Goal: Contribute content: Contribute content

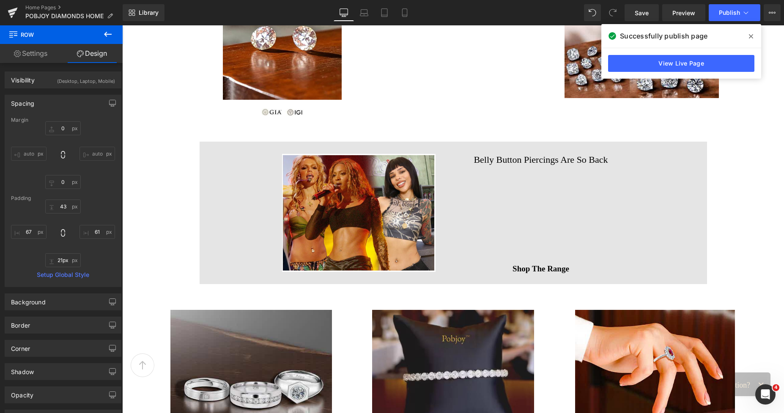
scroll to position [740, 0]
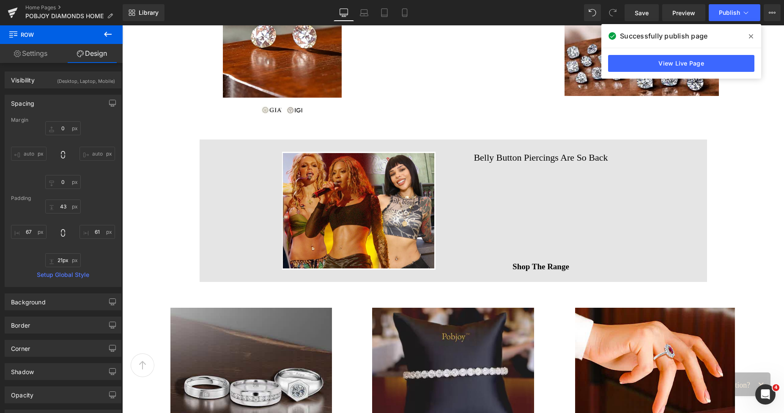
click at [122, 25] on div at bounding box center [122, 25] width 0 height 0
click at [489, 157] on h2 "Belly Button Piercings Are So Back" at bounding box center [541, 158] width 154 height 12
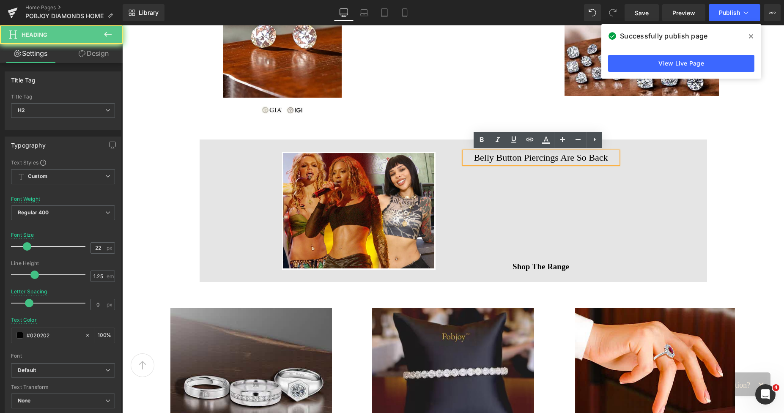
click at [489, 157] on h2 "Belly Button Piercings Are So Back" at bounding box center [541, 158] width 154 height 12
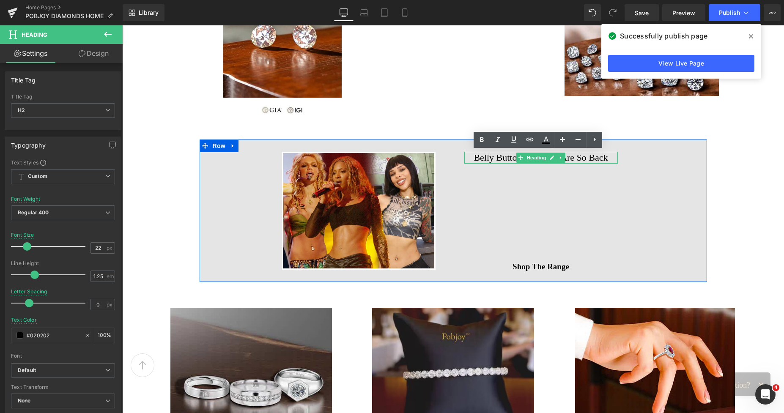
click at [489, 157] on h2 "Belly Button Piercings Are So Back" at bounding box center [541, 158] width 154 height 12
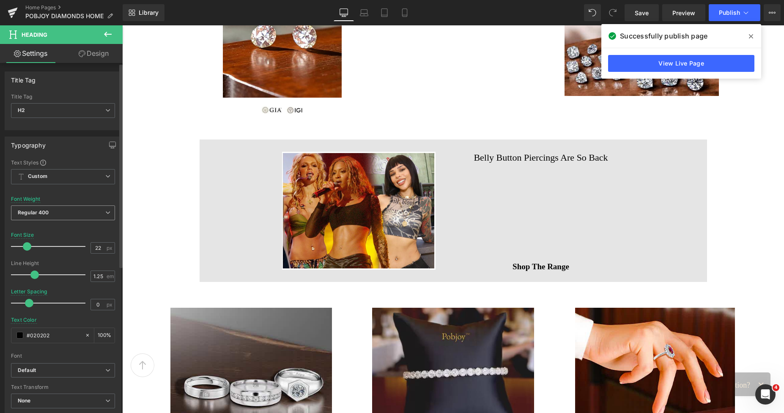
click at [86, 209] on span "Regular 400" at bounding box center [63, 213] width 104 height 15
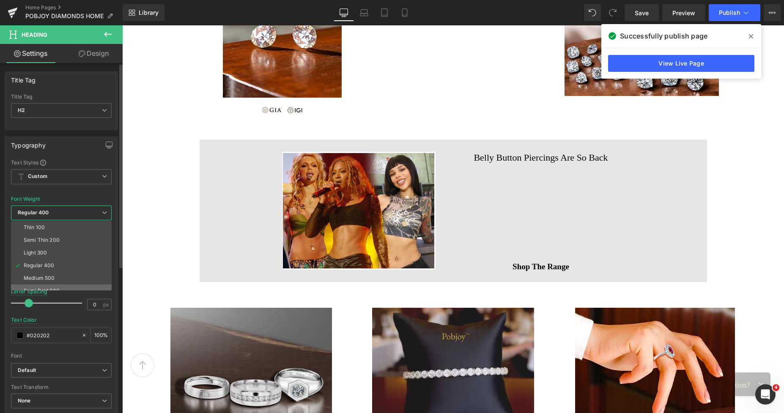
click at [52, 289] on div "Semi Bold 600" at bounding box center [42, 291] width 36 height 6
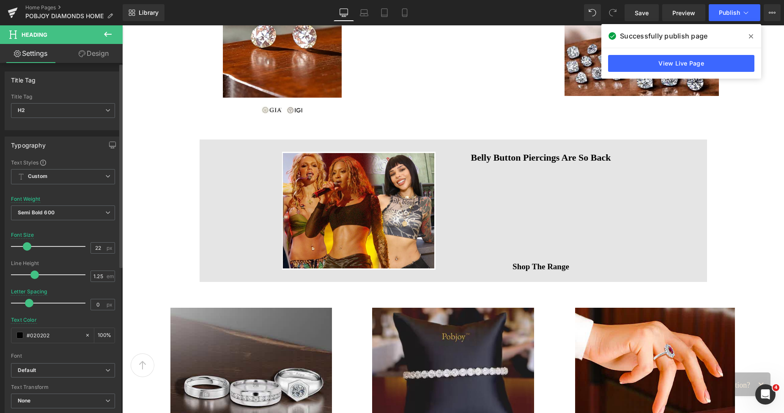
type input "23"
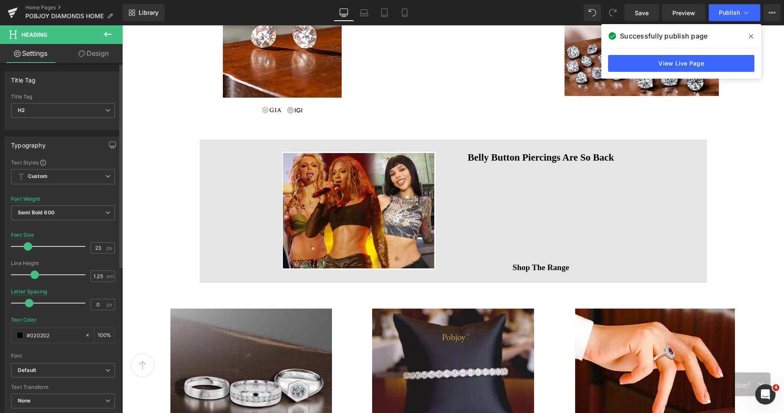
click at [27, 248] on span at bounding box center [28, 246] width 8 height 8
click at [638, 11] on span "Save" at bounding box center [642, 12] width 14 height 9
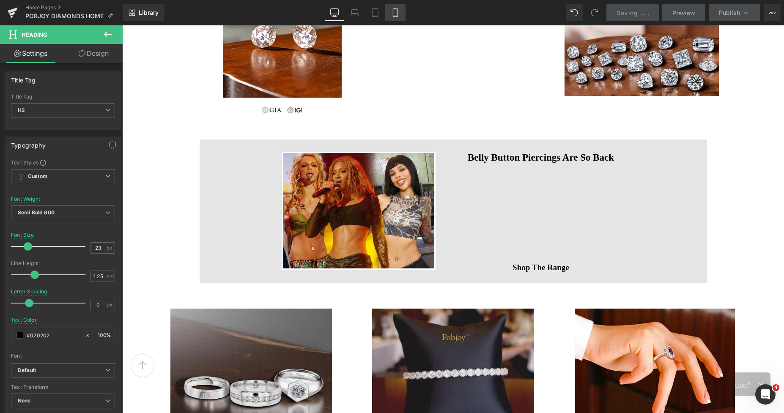
click at [397, 14] on icon at bounding box center [395, 12] width 8 height 8
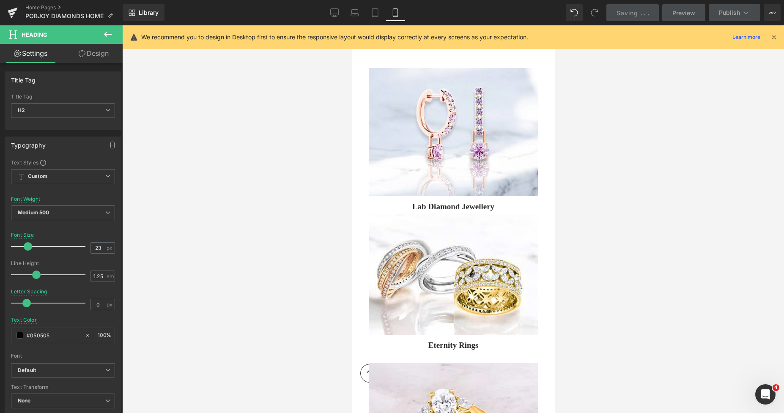
type input "-0.2"
type input "#050505"
type input "100"
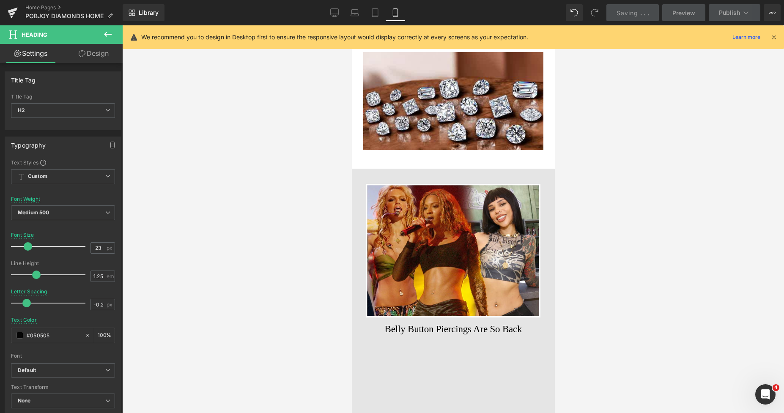
scroll to position [2507, 0]
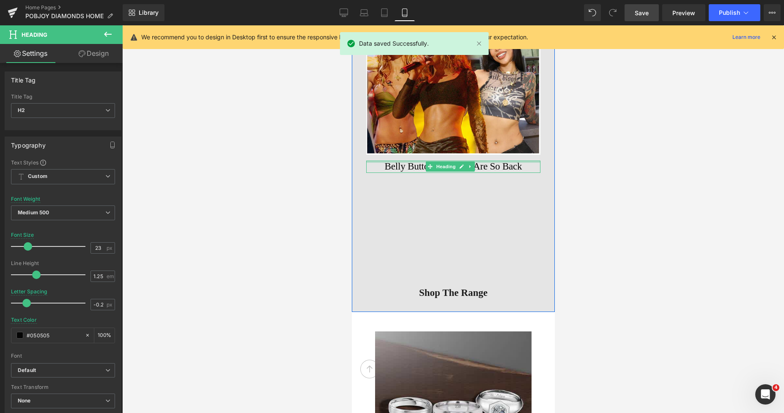
click at [394, 161] on div "Belly Button Piercings Are So Back Heading" at bounding box center [453, 167] width 174 height 12
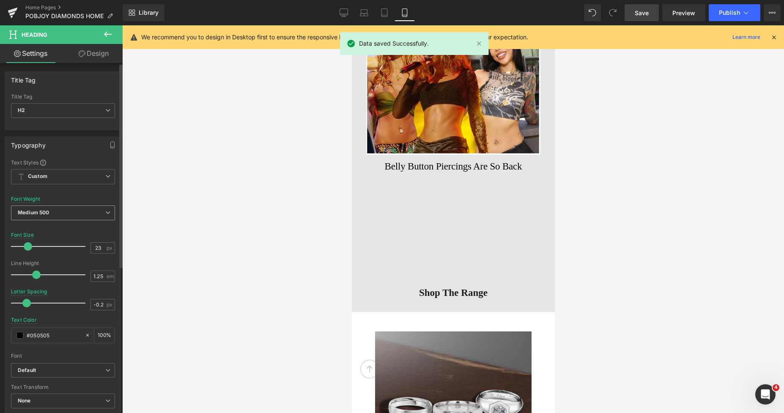
click at [50, 212] on span "Medium 500" at bounding box center [63, 213] width 104 height 15
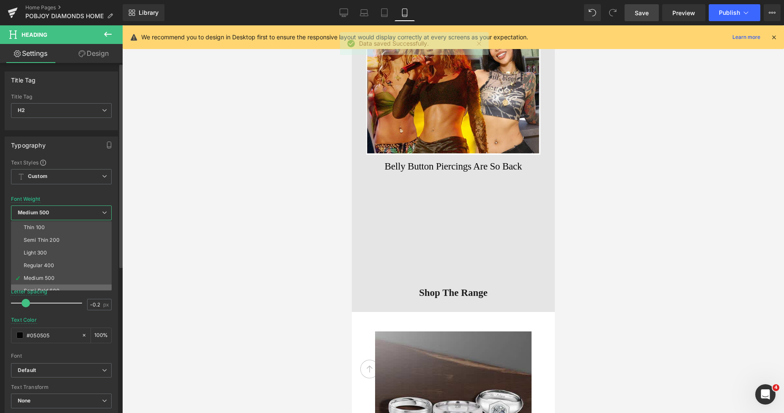
click at [45, 286] on li "Semi Bold 600" at bounding box center [63, 291] width 104 height 13
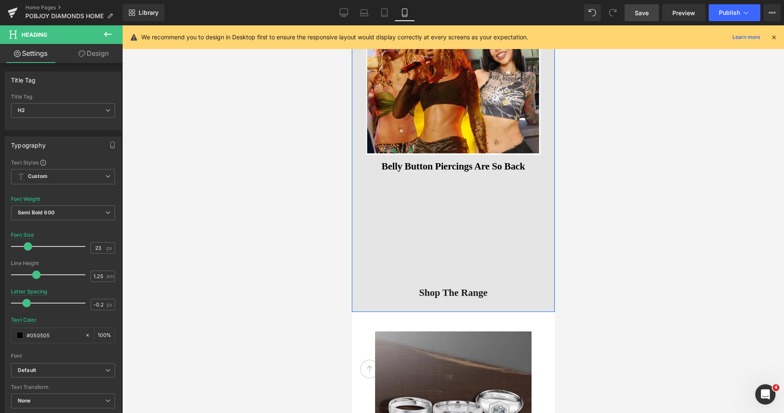
click at [352, 25] on div at bounding box center [352, 25] width 0 height 0
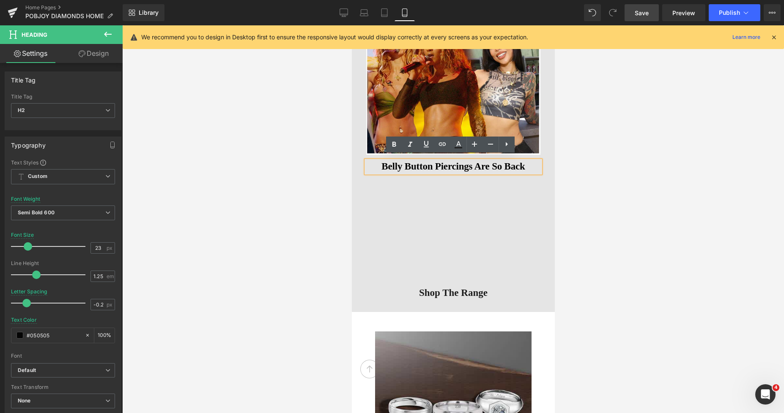
click at [103, 51] on link "Design" at bounding box center [93, 53] width 61 height 19
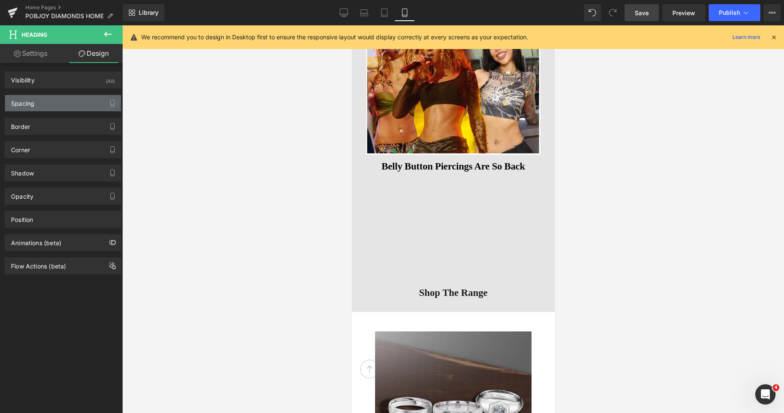
click at [32, 102] on div "Spacing" at bounding box center [22, 101] width 23 height 12
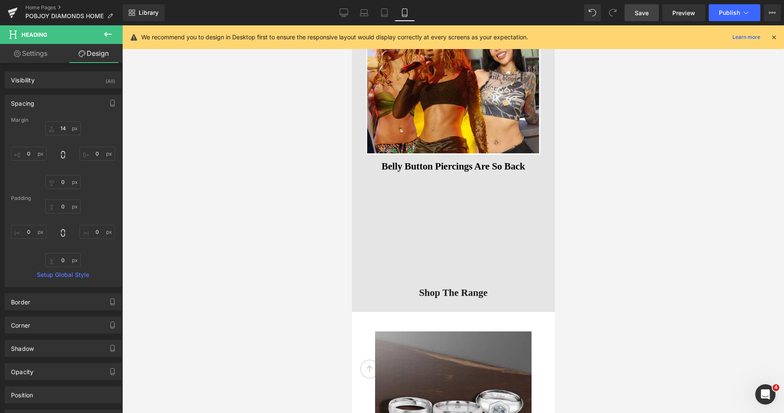
type input "14"
type input "0"
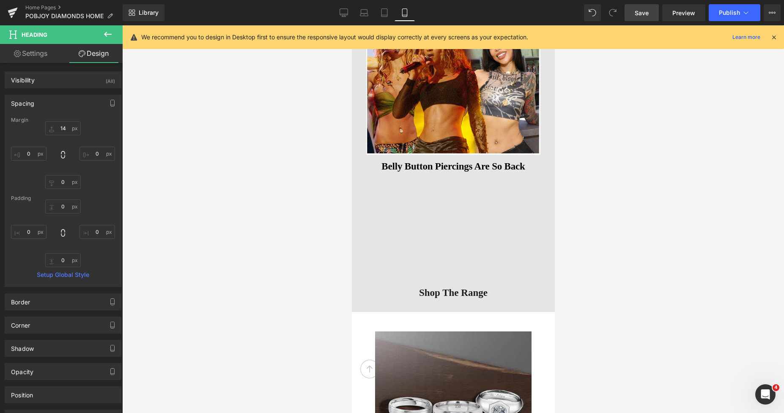
type input "0"
click at [643, 13] on span "Save" at bounding box center [642, 12] width 14 height 9
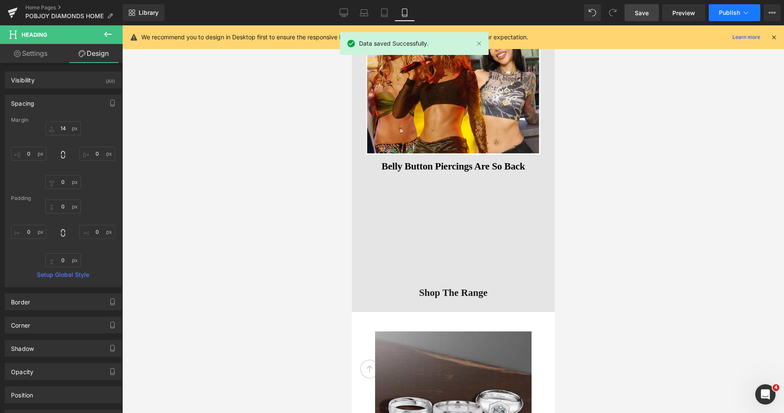
click at [733, 9] on span "Publish" at bounding box center [729, 12] width 21 height 7
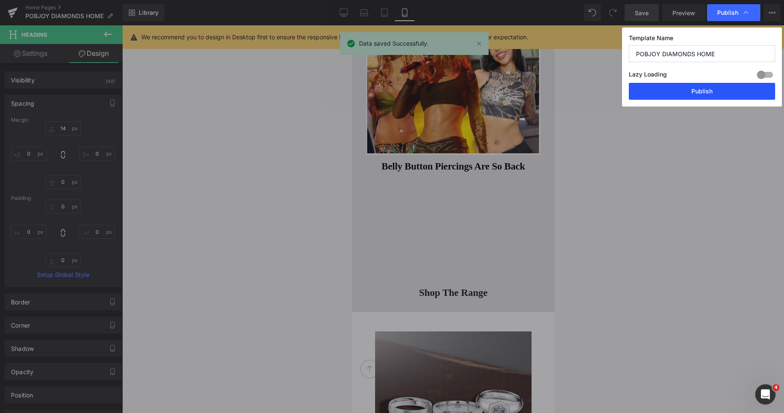
click at [701, 90] on button "Publish" at bounding box center [702, 91] width 146 height 17
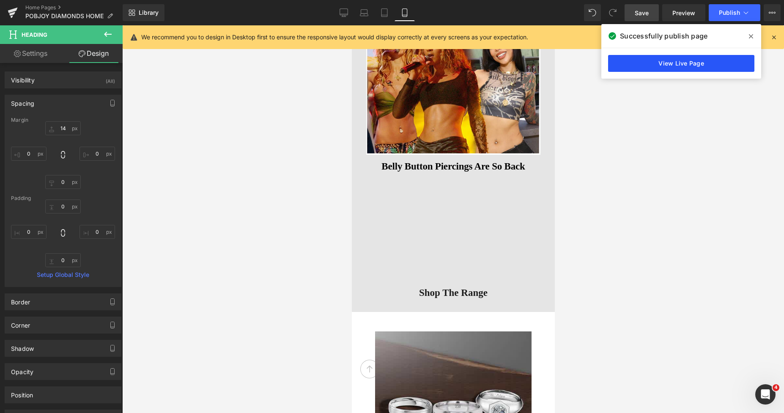
click at [654, 61] on link "View Live Page" at bounding box center [681, 63] width 146 height 17
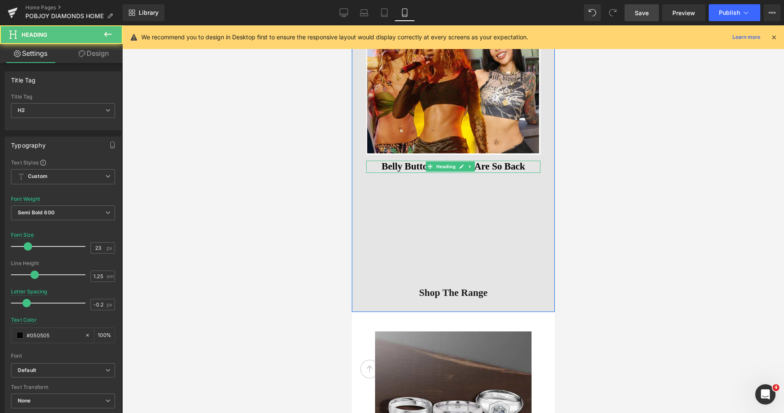
click at [423, 163] on h2 "Belly Button Piercings Are So Back" at bounding box center [453, 167] width 174 height 12
click at [398, 162] on h2 "Belly Button Piercings Are So Back" at bounding box center [453, 167] width 174 height 12
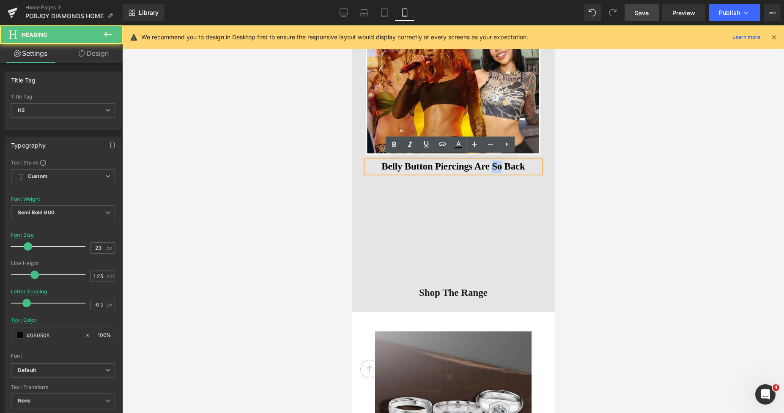
drag, startPoint x: 499, startPoint y: 164, endPoint x: 489, endPoint y: 163, distance: 10.2
click at [489, 163] on h2 "Belly Button Piercings Are So Back" at bounding box center [453, 167] width 174 height 12
click at [417, 161] on h2 "Belly Button Piercings Are Back" at bounding box center [453, 167] width 174 height 12
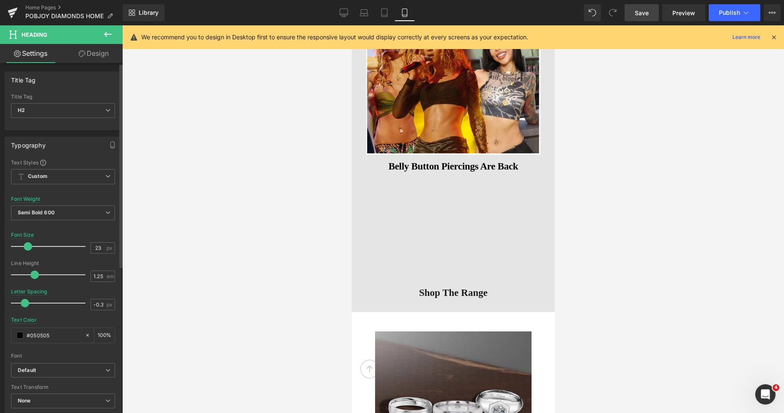
click at [27, 304] on span at bounding box center [25, 303] width 8 height 8
click at [640, 11] on span "Save" at bounding box center [642, 12] width 14 height 9
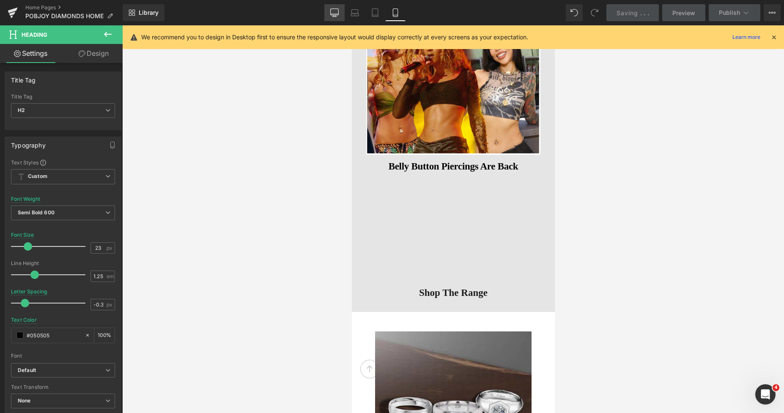
click at [330, 15] on link "Desktop" at bounding box center [334, 12] width 20 height 17
type input "0"
type input "#020202"
type input "100"
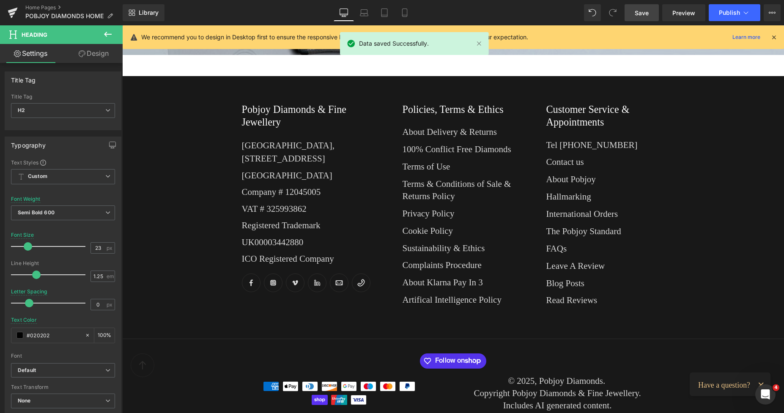
scroll to position [816, 0]
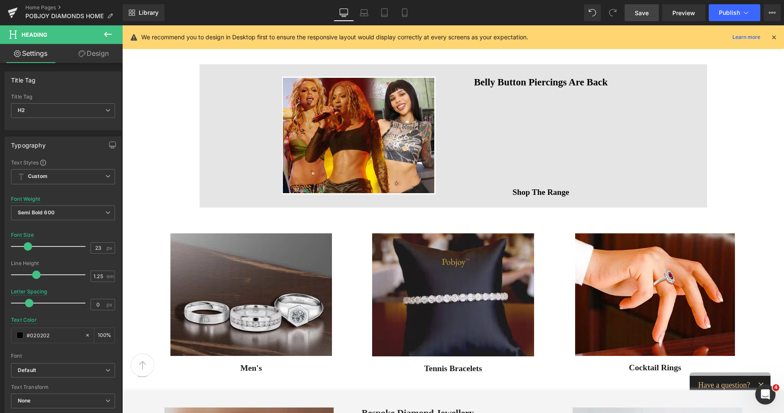
click at [643, 13] on span "Save" at bounding box center [642, 12] width 14 height 9
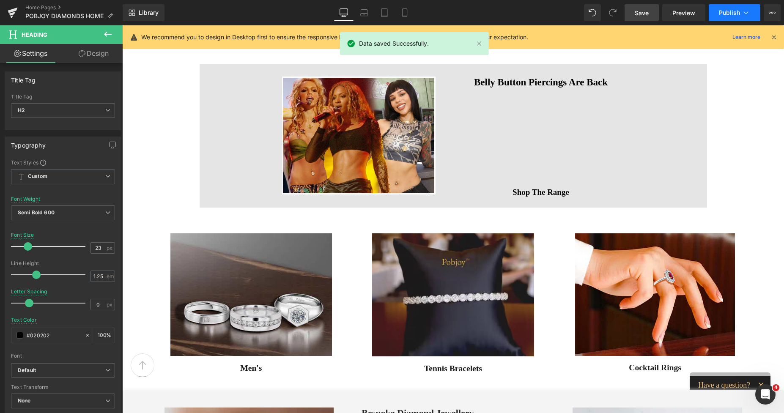
click at [725, 12] on span "Publish" at bounding box center [729, 12] width 21 height 7
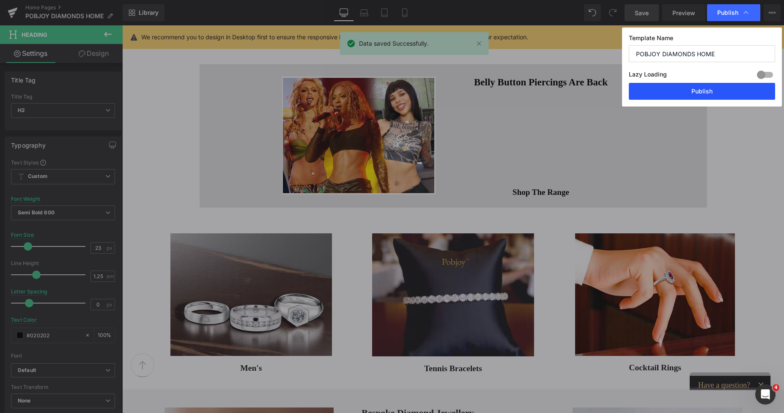
click at [702, 89] on button "Publish" at bounding box center [702, 91] width 146 height 17
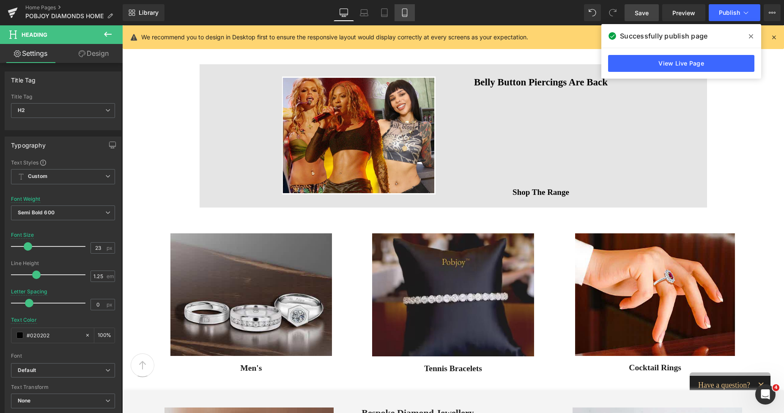
click at [402, 12] on icon at bounding box center [405, 12] width 8 height 8
type input "-0.3"
type input "#050505"
type input "100"
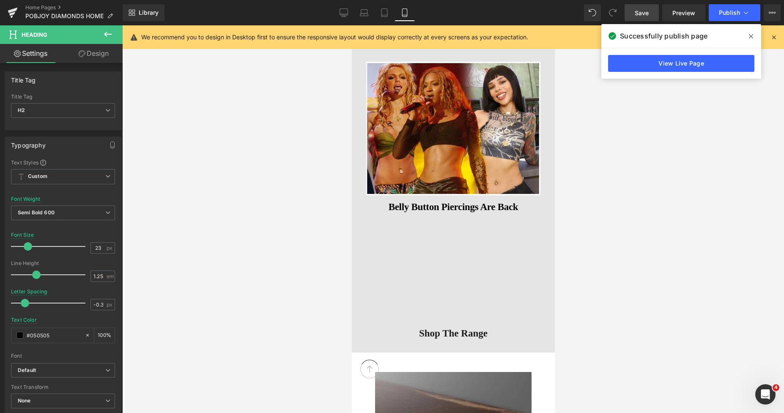
scroll to position [2449, 0]
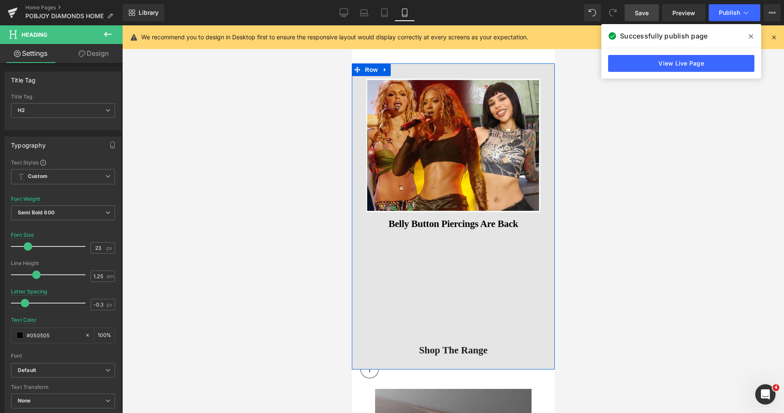
click at [357, 159] on div "Image" at bounding box center [453, 146] width 203 height 134
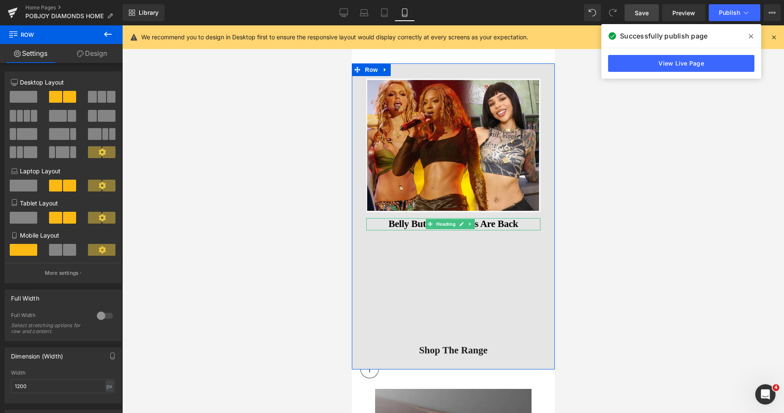
click at [384, 221] on h2 "Belly Button Piercings Are Back" at bounding box center [453, 224] width 174 height 12
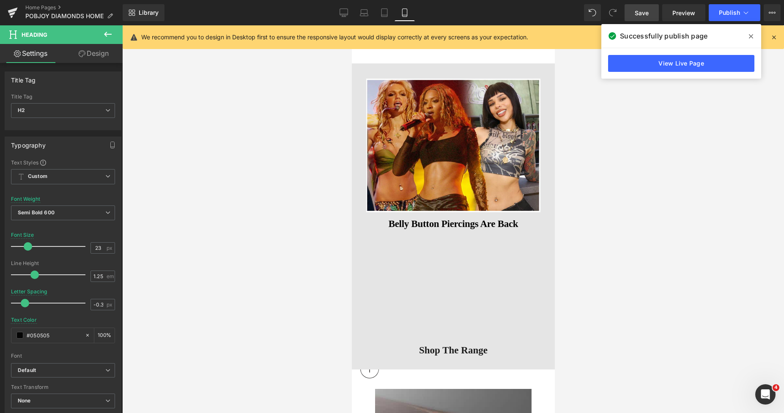
click at [92, 58] on link "Design" at bounding box center [93, 53] width 61 height 19
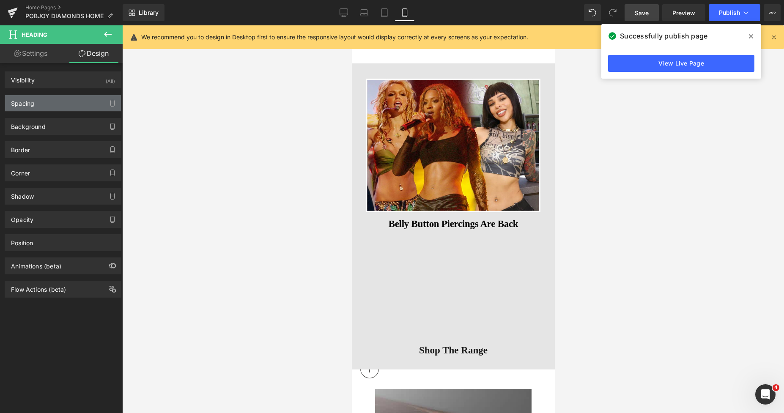
click at [36, 104] on div "Spacing" at bounding box center [63, 103] width 116 height 16
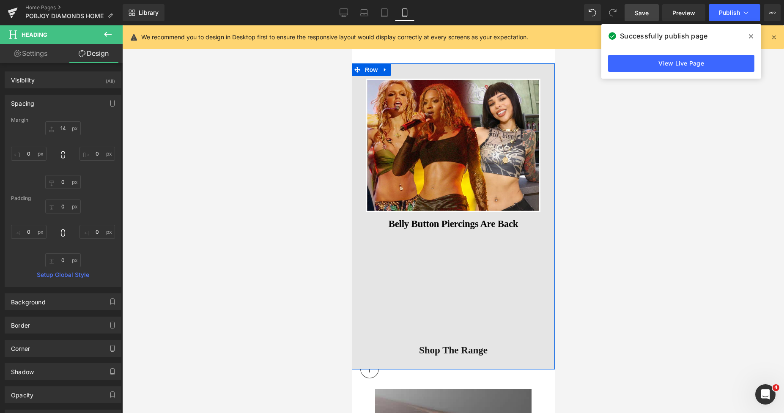
click at [353, 148] on div at bounding box center [353, 216] width 2 height 307
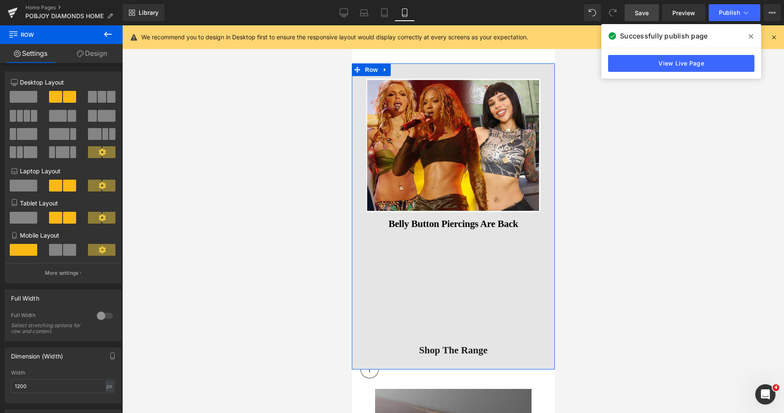
click at [99, 62] on link "Design" at bounding box center [91, 53] width 61 height 19
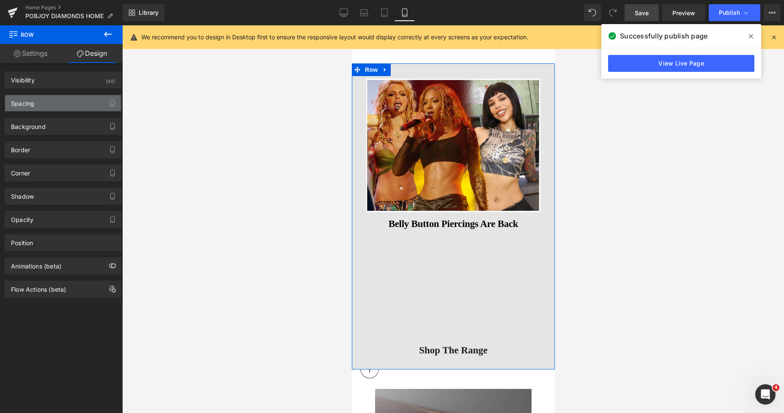
type input "0"
type input "36"
type input "0"
type input "30"
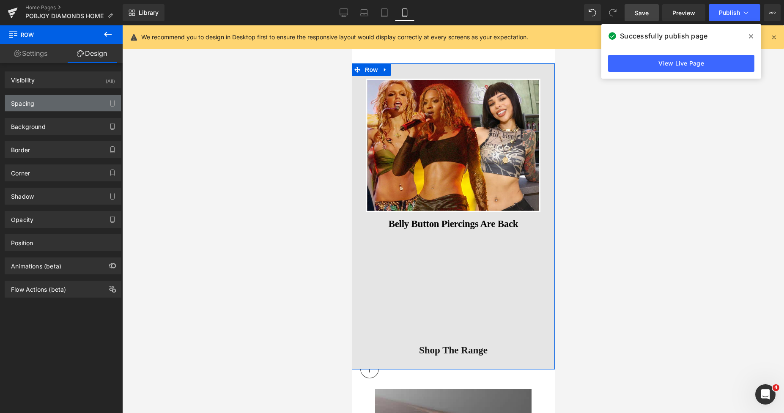
type input "0"
click at [49, 100] on div "Spacing" at bounding box center [63, 103] width 116 height 16
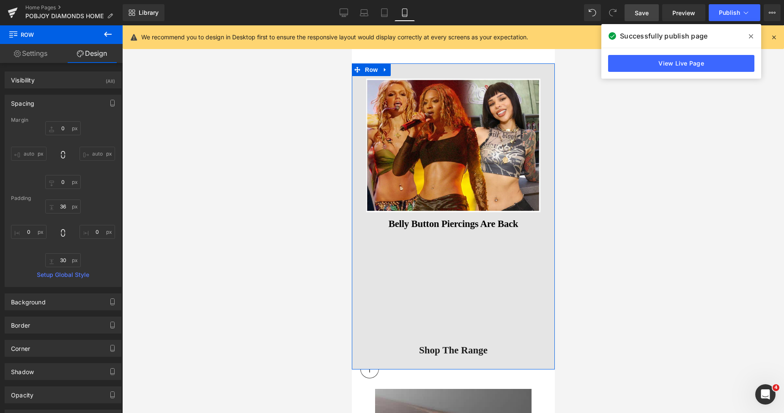
click at [396, 220] on h2 "Belly Button Piercings Are Back" at bounding box center [453, 224] width 174 height 12
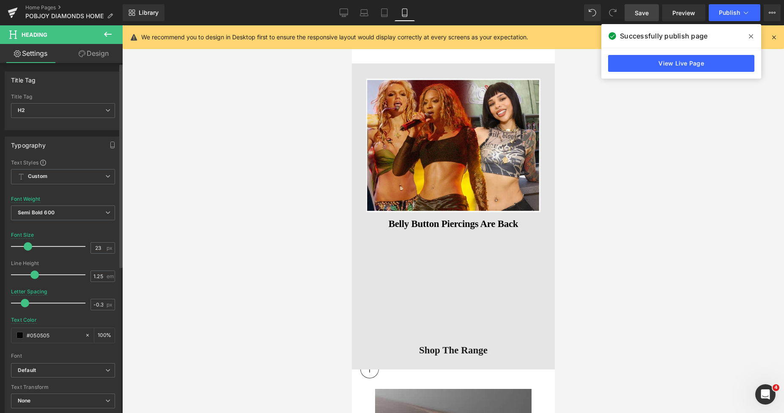
type input "22"
click at [27, 247] on span at bounding box center [27, 246] width 8 height 8
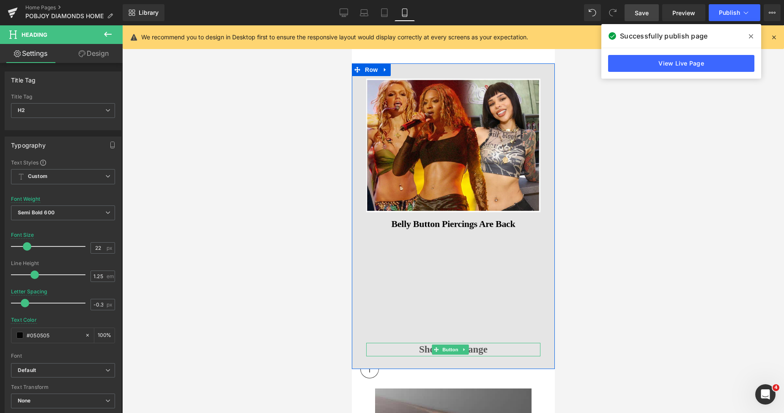
click at [419, 344] on span "Shop The Range" at bounding box center [453, 350] width 69 height 14
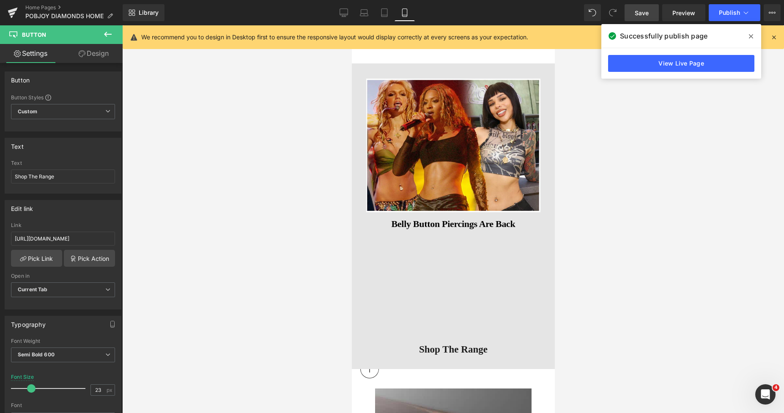
click at [636, 8] on span "Save" at bounding box center [642, 12] width 14 height 9
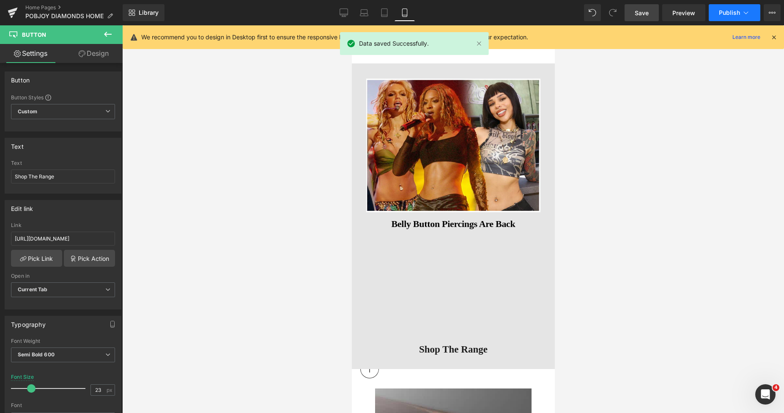
click at [721, 14] on span "Publish" at bounding box center [729, 12] width 21 height 7
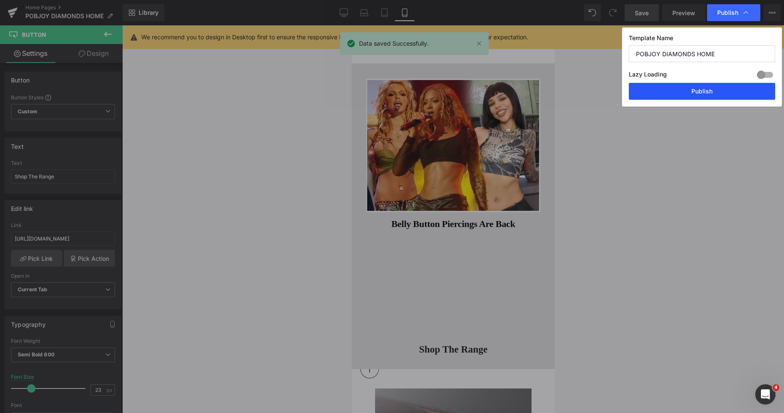
click at [687, 90] on button "Publish" at bounding box center [702, 91] width 146 height 17
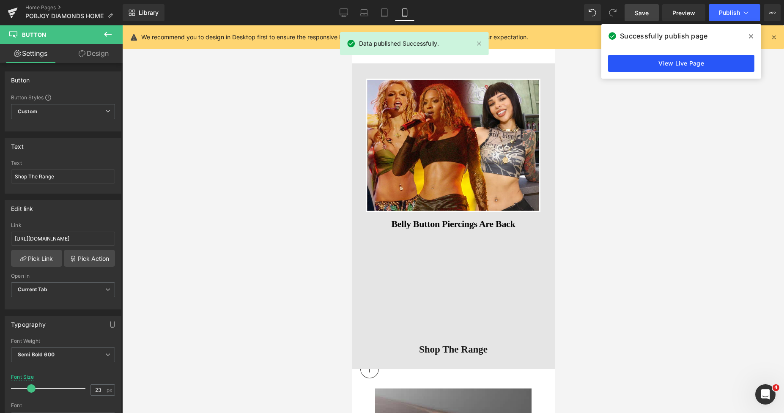
click at [676, 65] on link "View Live Page" at bounding box center [681, 63] width 146 height 17
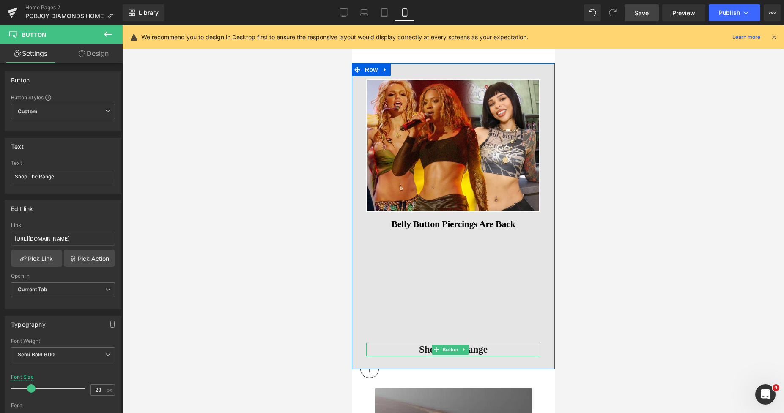
click at [414, 343] on div "Shop The Range" at bounding box center [453, 350] width 174 height 14
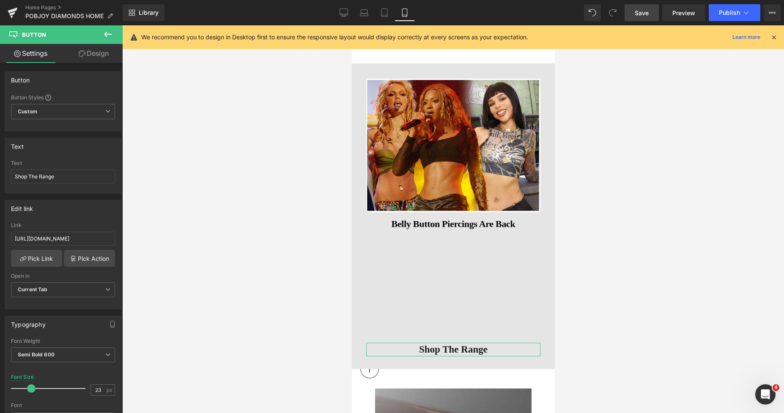
click at [102, 56] on link "Design" at bounding box center [93, 53] width 61 height 19
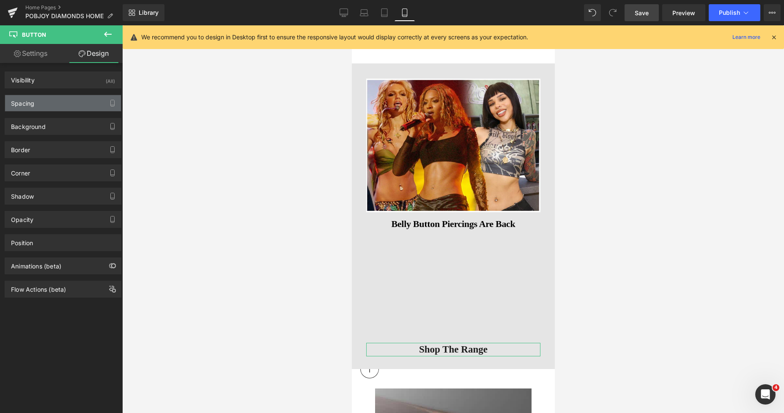
click at [41, 99] on div "Spacing" at bounding box center [63, 103] width 116 height 16
type input "0"
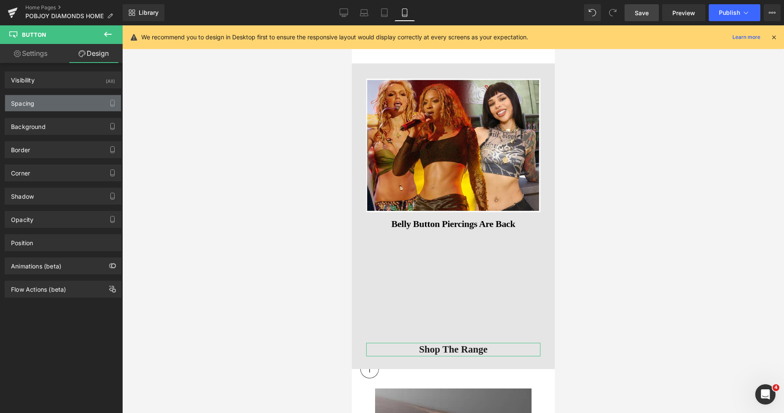
type input "0"
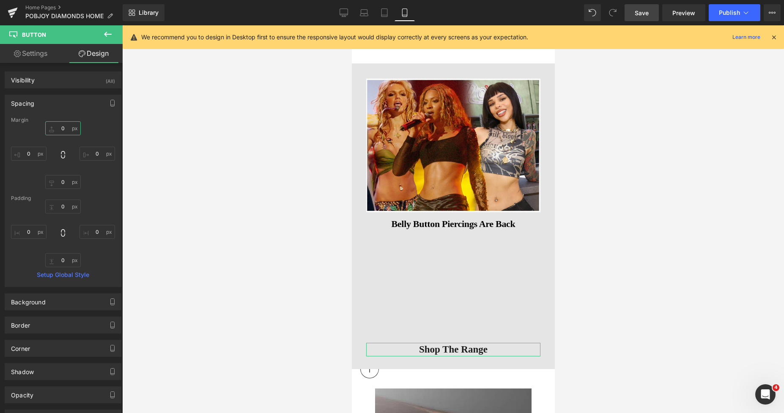
click at [54, 124] on input "0" at bounding box center [63, 128] width 36 height 14
type input "5"
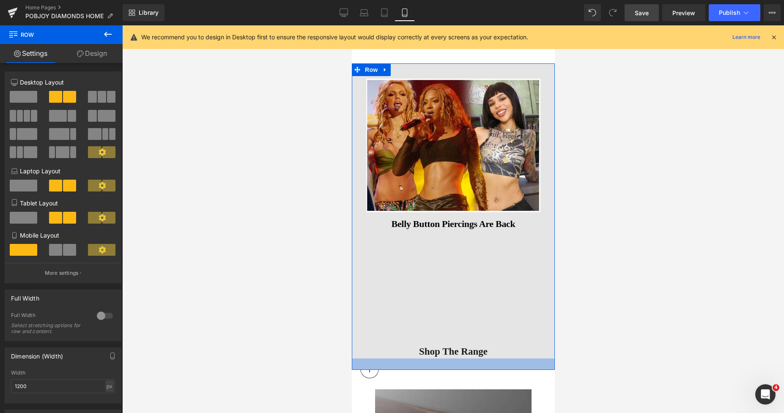
click at [434, 360] on div at bounding box center [453, 364] width 203 height 11
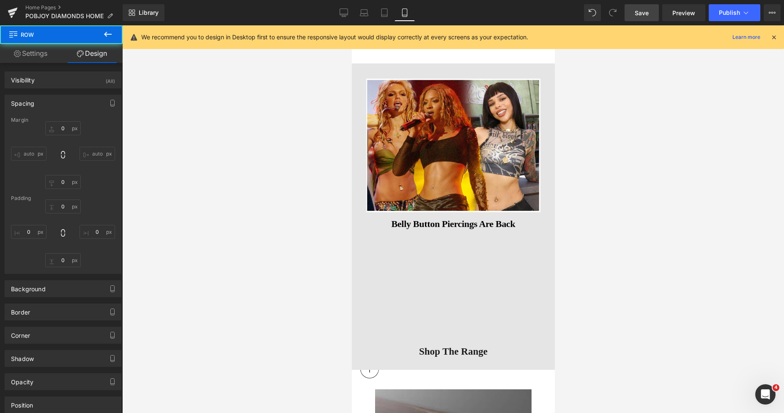
type input "0"
type input "36"
type input "0"
type input "27"
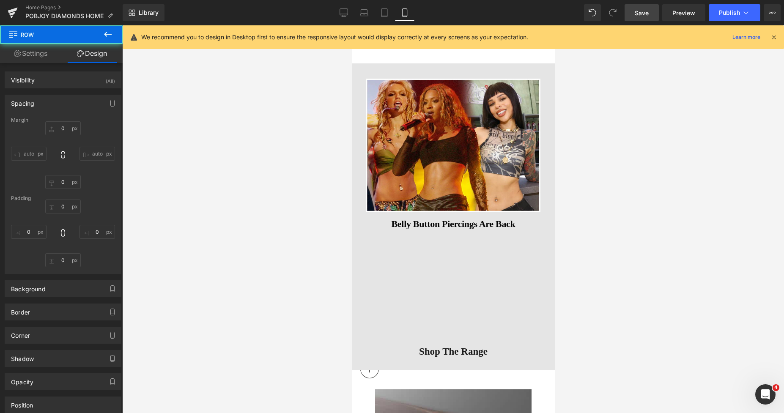
type input "0"
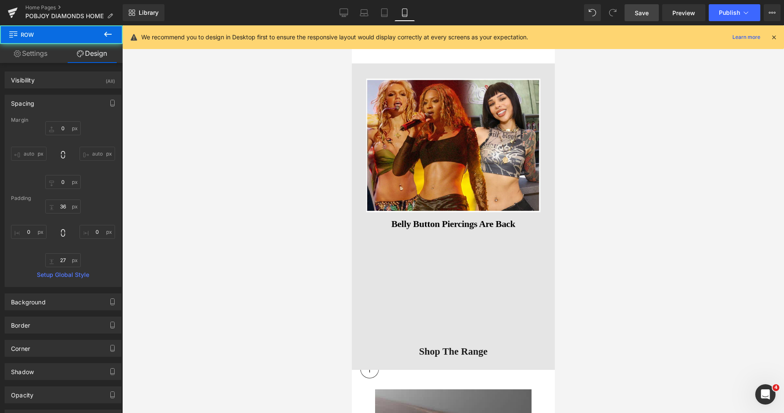
click at [642, 13] on span "Save" at bounding box center [642, 12] width 14 height 9
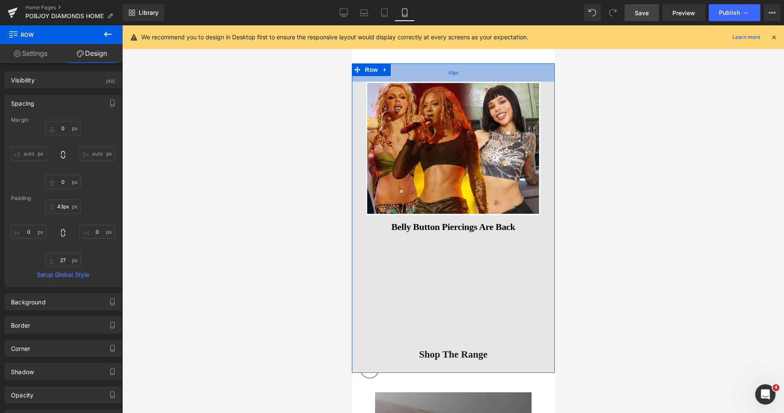
type input "47px"
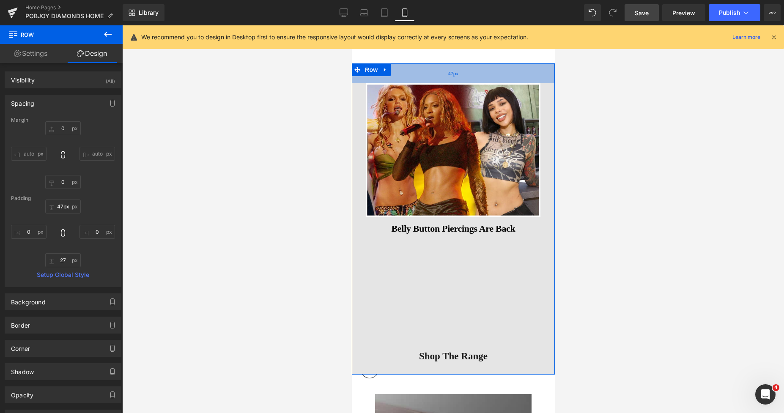
drag, startPoint x: 486, startPoint y: 71, endPoint x: 487, endPoint y: 75, distance: 5.0
click at [487, 75] on div "47px" at bounding box center [453, 73] width 203 height 20
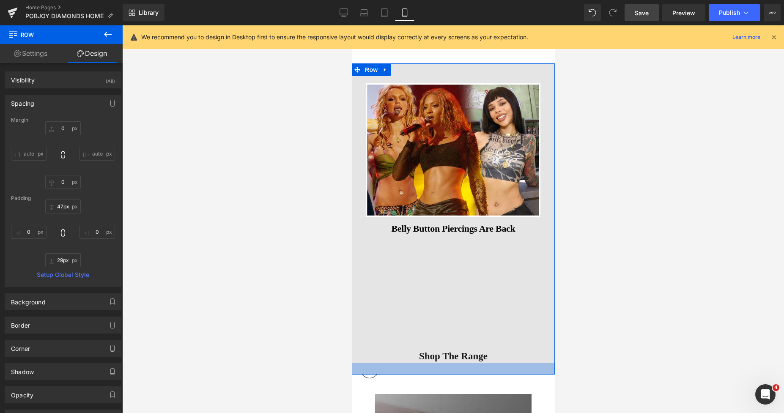
type input "32px"
click at [439, 363] on div "32px" at bounding box center [453, 370] width 203 height 14
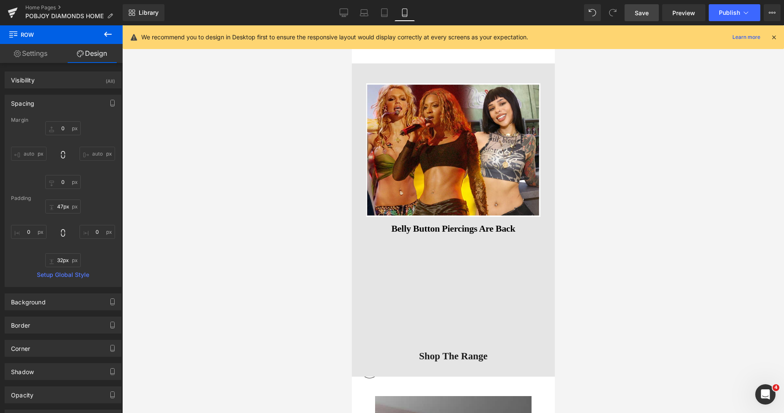
click at [647, 12] on span "Save" at bounding box center [642, 12] width 14 height 9
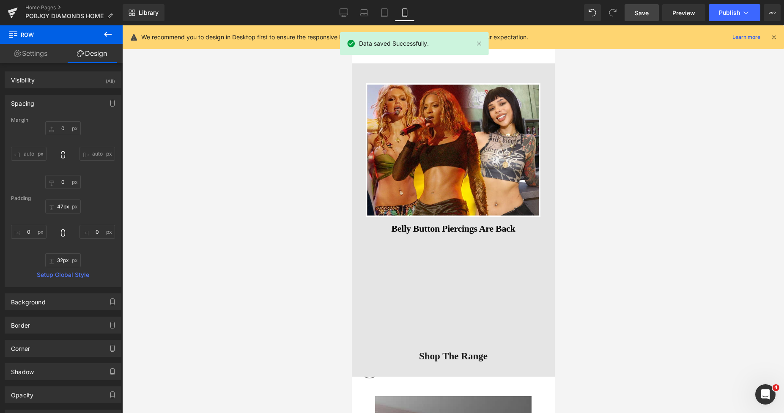
click at [640, 12] on span "Save" at bounding box center [642, 12] width 14 height 9
click at [718, 11] on button "Publish" at bounding box center [735, 12] width 52 height 17
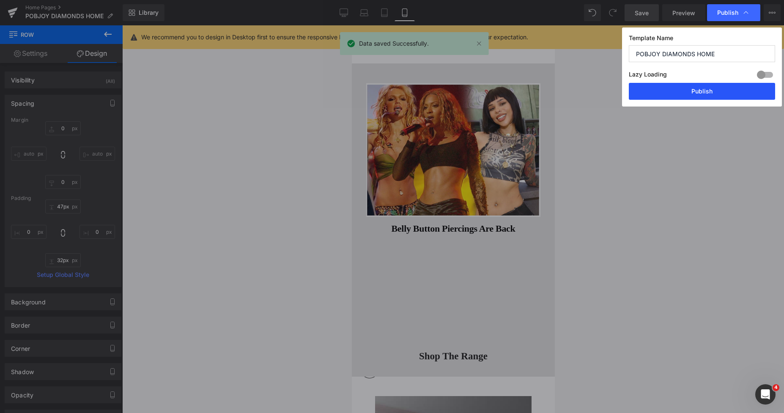
click at [690, 91] on button "Publish" at bounding box center [702, 91] width 146 height 17
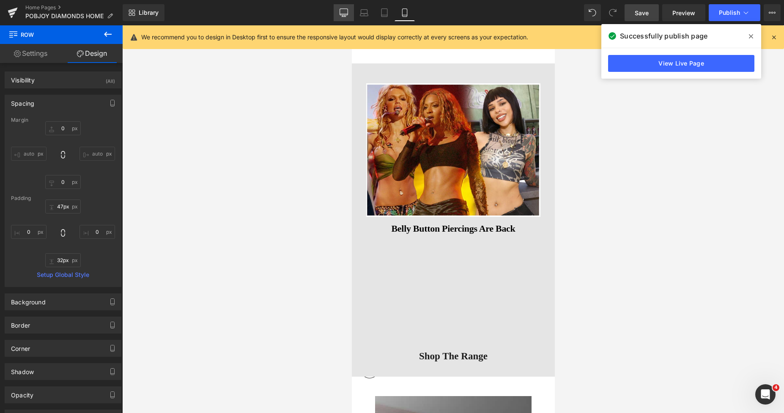
drag, startPoint x: 340, startPoint y: 11, endPoint x: 333, endPoint y: 110, distance: 98.8
click at [340, 11] on icon at bounding box center [344, 12] width 8 height 6
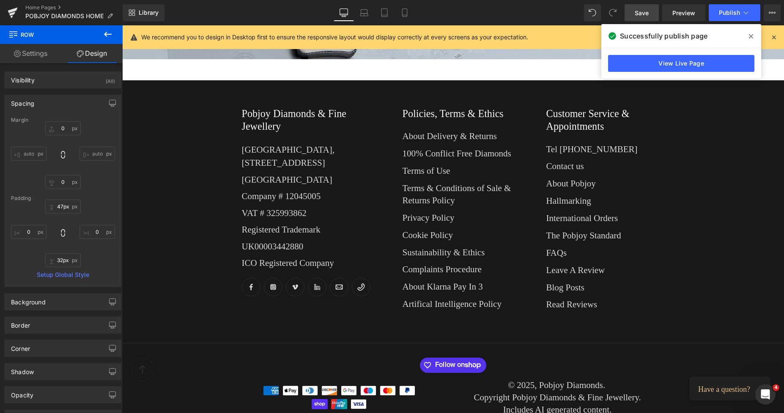
type input "0"
type input "29"
type input "177"
type input "22"
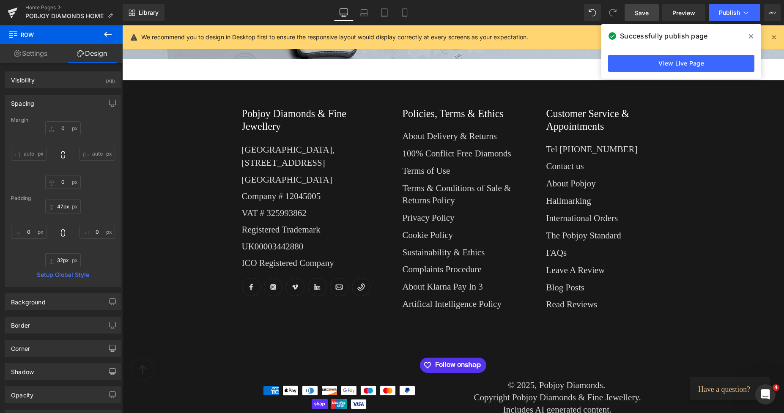
type input "161"
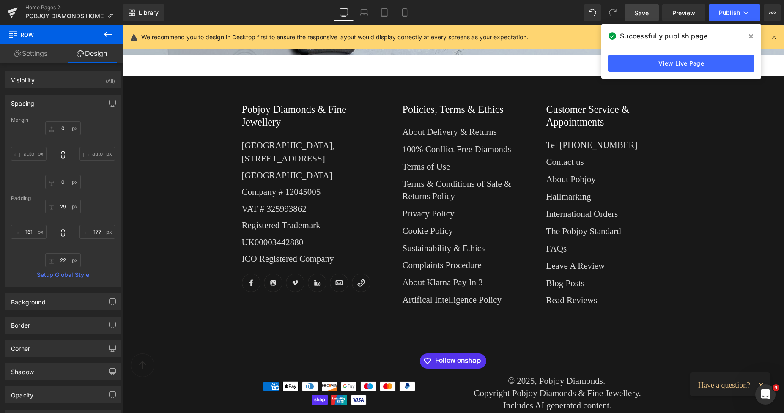
scroll to position [816, 0]
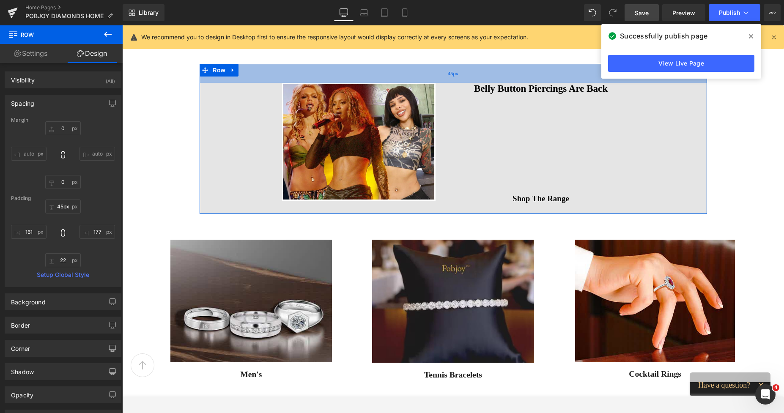
type input "46px"
drag, startPoint x: 446, startPoint y: 70, endPoint x: 451, endPoint y: 77, distance: 8.8
click at [451, 77] on div "46px" at bounding box center [454, 73] width 508 height 19
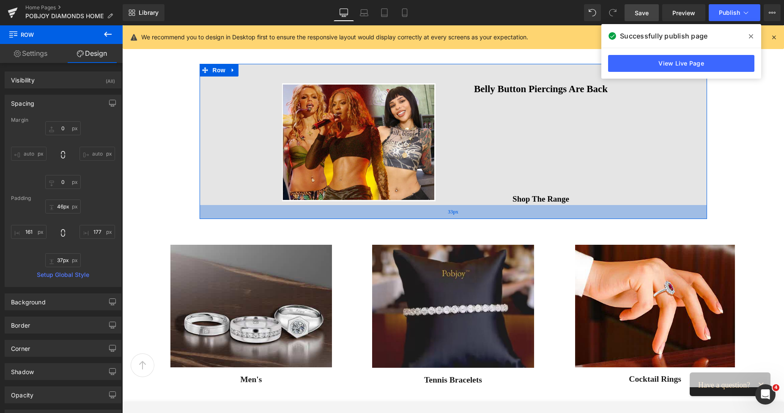
type input "39px"
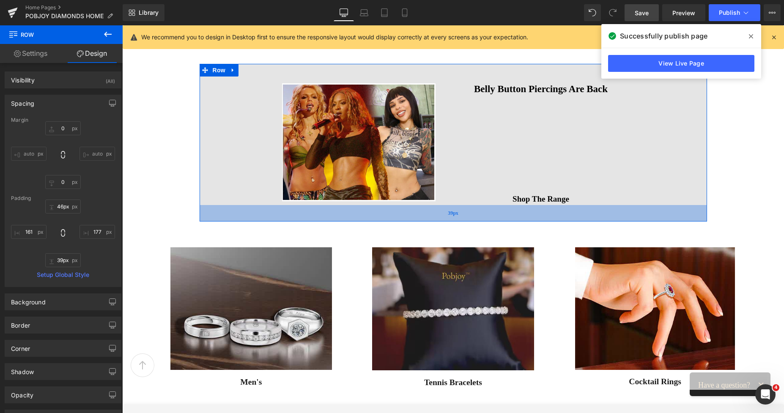
drag, startPoint x: 445, startPoint y: 207, endPoint x: 449, endPoint y: 214, distance: 8.6
click at [449, 214] on div "39px" at bounding box center [454, 213] width 508 height 16
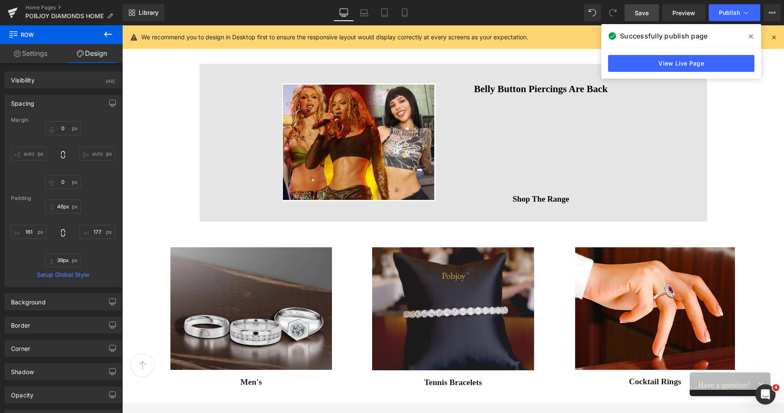
click at [639, 11] on span "Save" at bounding box center [642, 12] width 14 height 9
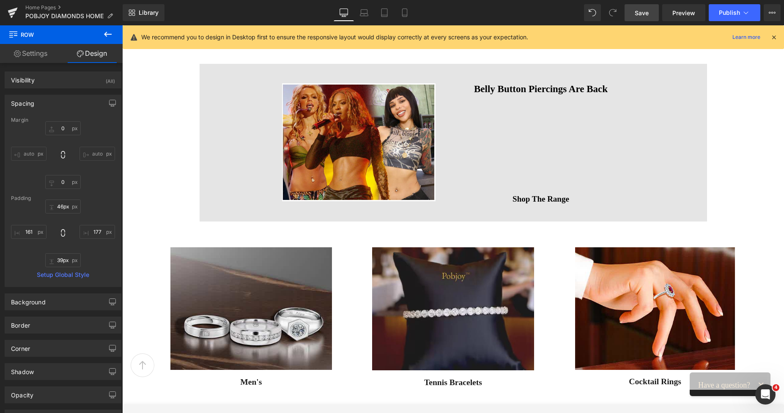
click at [640, 11] on span "Save" at bounding box center [642, 12] width 14 height 9
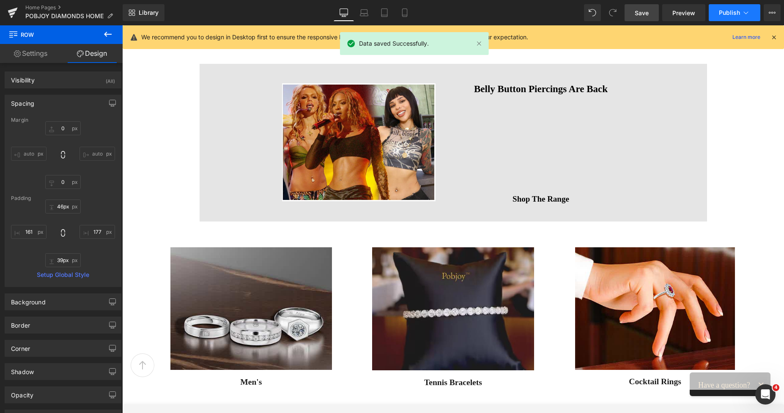
click at [728, 12] on span "Publish" at bounding box center [729, 12] width 21 height 7
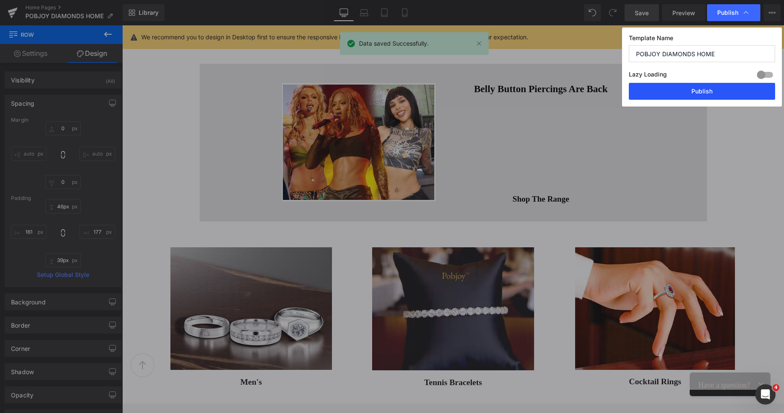
click at [696, 93] on button "Publish" at bounding box center [702, 91] width 146 height 17
